Goal: Task Accomplishment & Management: Use online tool/utility

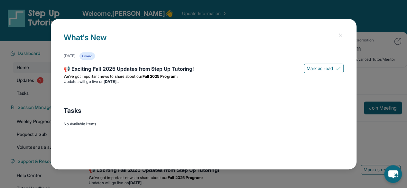
click at [337, 29] on button at bounding box center [340, 35] width 13 height 13
